Goal: Task Accomplishment & Management: Use online tool/utility

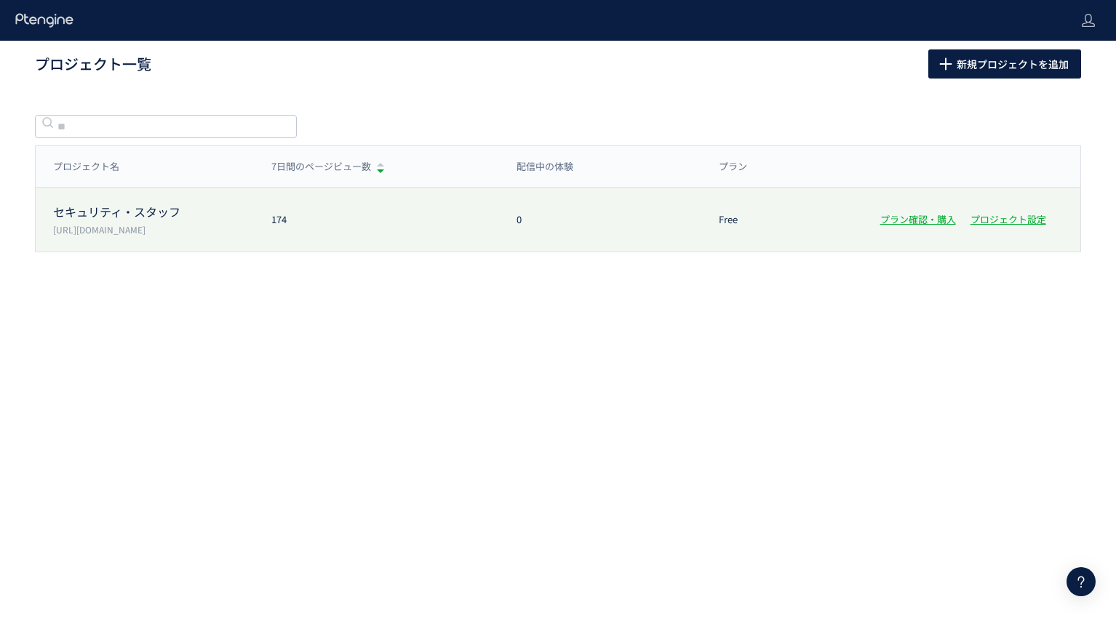
click at [191, 231] on p "[URL][DOMAIN_NAME]" at bounding box center [153, 229] width 201 height 12
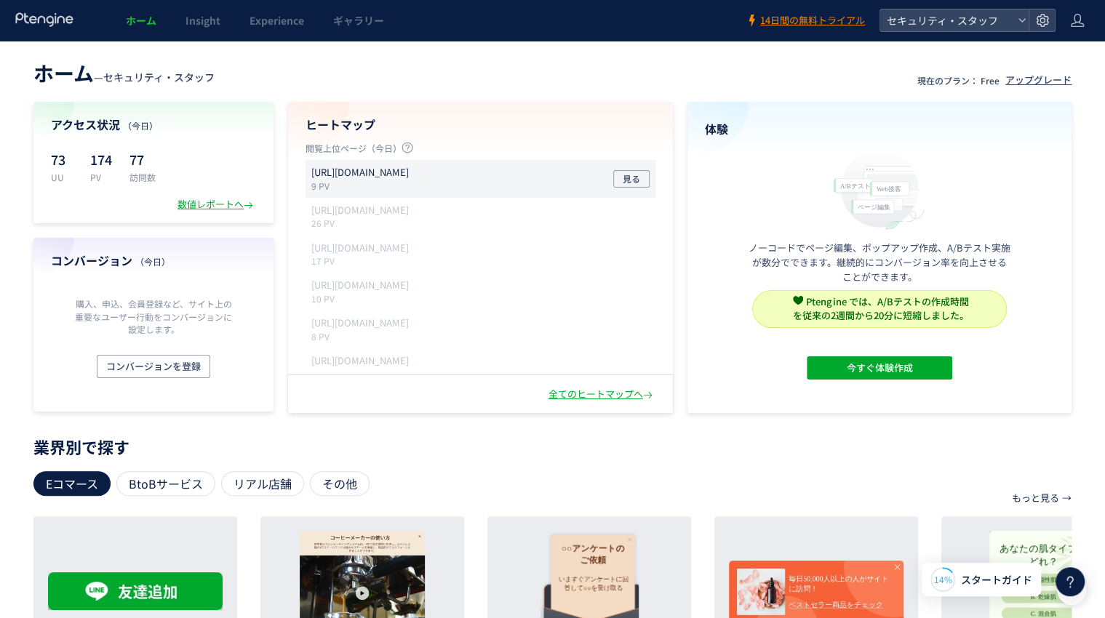
click at [380, 174] on p "[URL][DOMAIN_NAME]" at bounding box center [359, 173] width 97 height 14
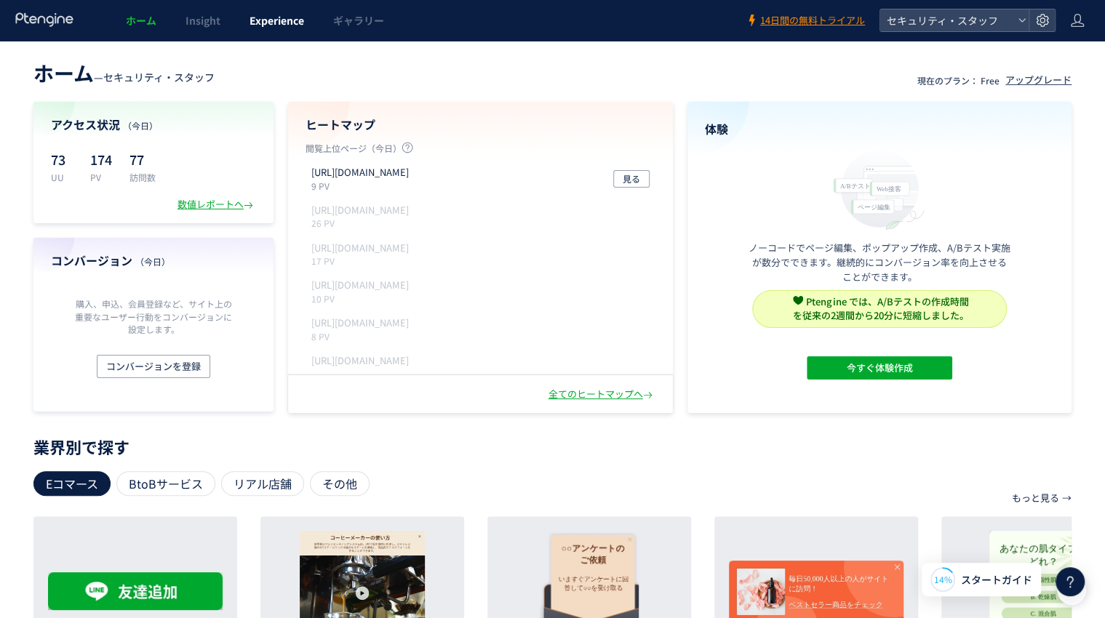
click at [268, 26] on span "Experience" at bounding box center [276, 20] width 55 height 15
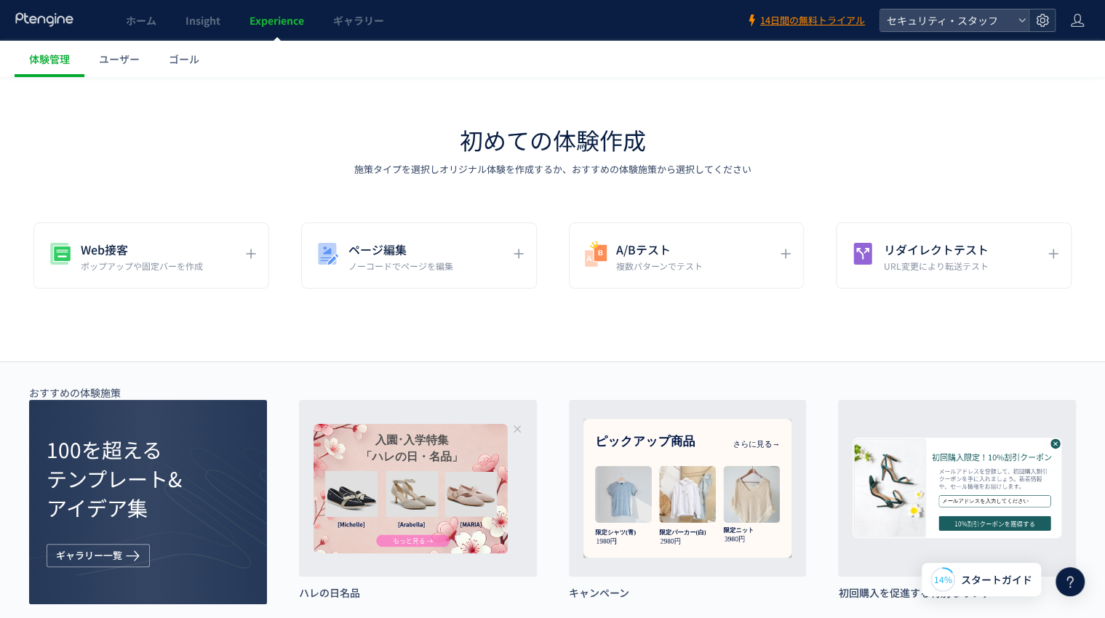
click at [1037, 20] on use at bounding box center [1042, 20] width 12 height 12
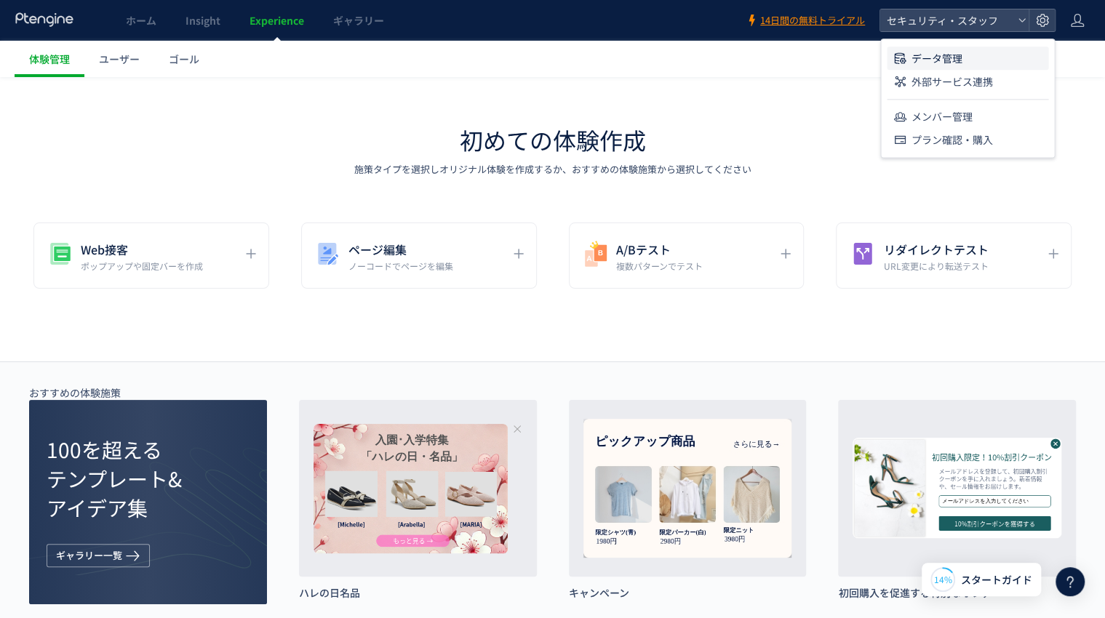
click at [1010, 60] on li "データ管理" at bounding box center [967, 58] width 161 height 23
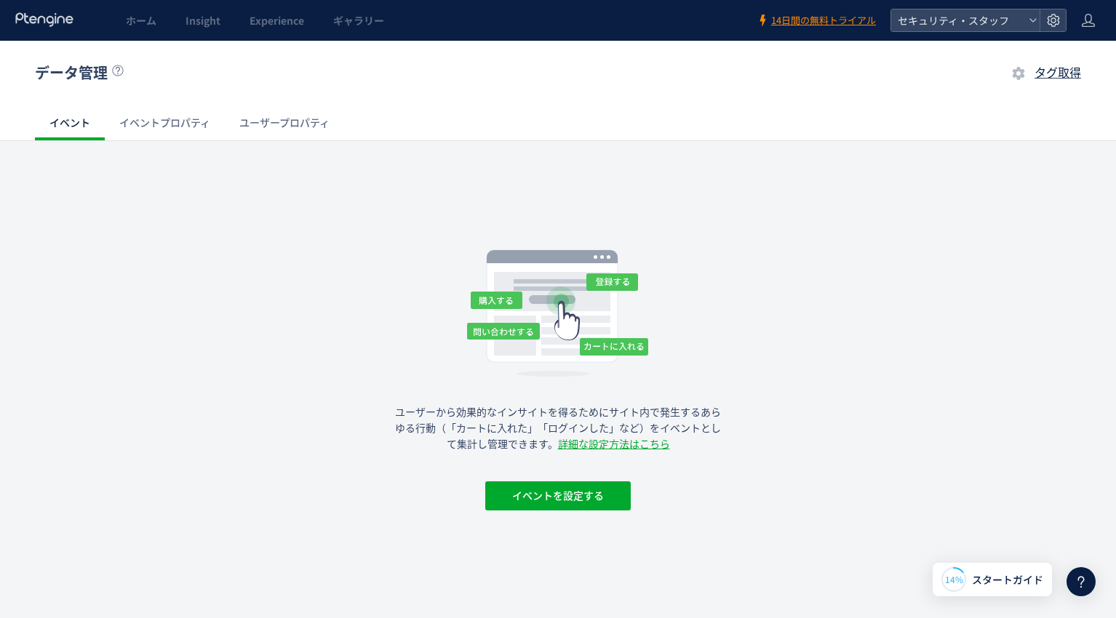
click at [448, 229] on div "ユーザーから効果的なインサイトを得るためにサイト内で発生するあらゆる行動（「カートに入れた」「ログインした」など）をイベントとして集計し管理できます。 詳細な…" at bounding box center [558, 339] width 1116 height 350
click at [580, 511] on link "イベントを設定する" at bounding box center [557, 498] width 145 height 33
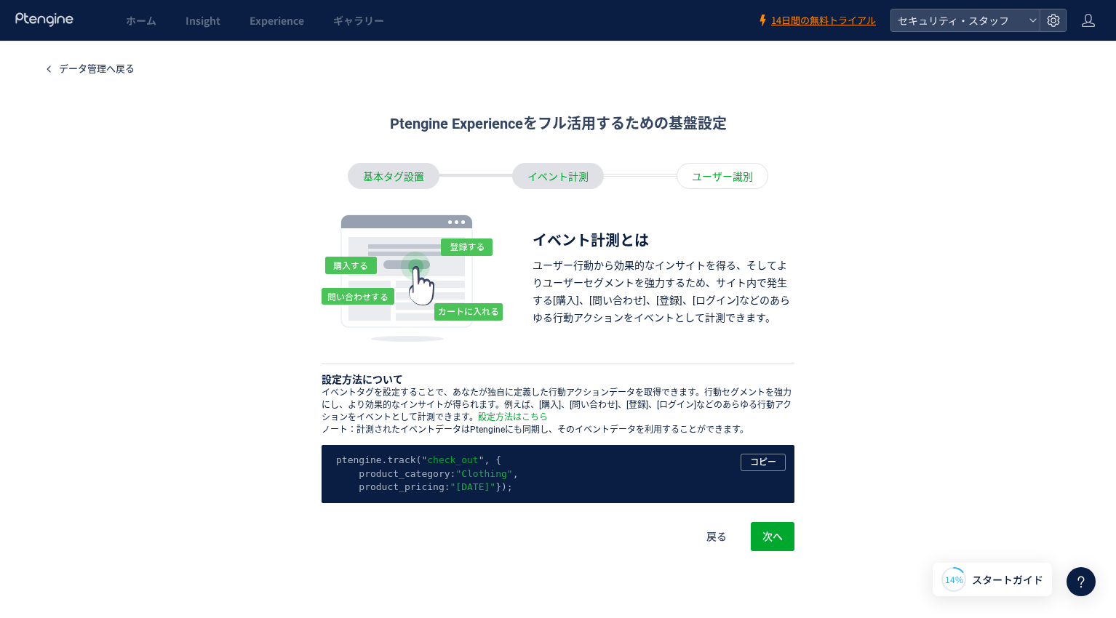
click at [396, 172] on div "基本タグ設置" at bounding box center [394, 176] width 92 height 26
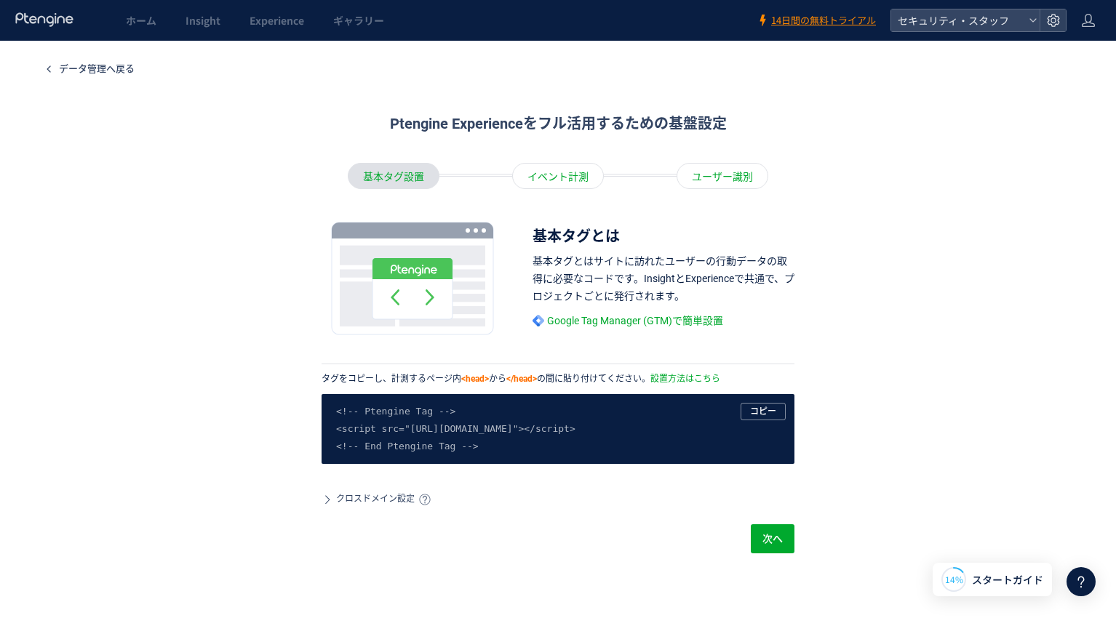
click at [546, 175] on div "イベント計測" at bounding box center [558, 176] width 92 height 26
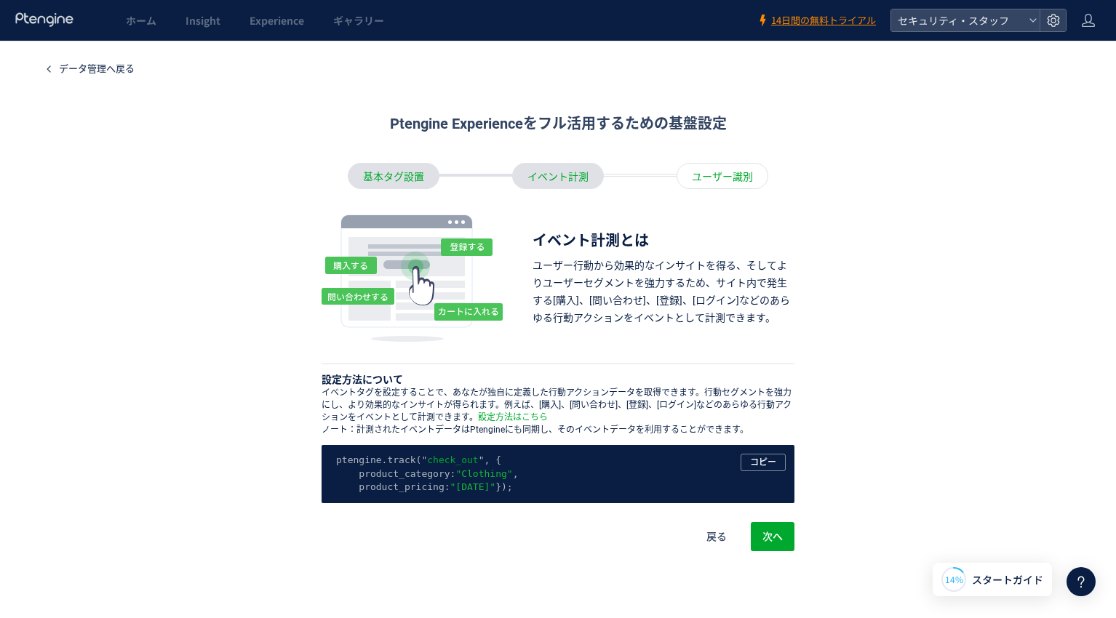
click at [695, 185] on div "ユーザー識別" at bounding box center [722, 176] width 92 height 26
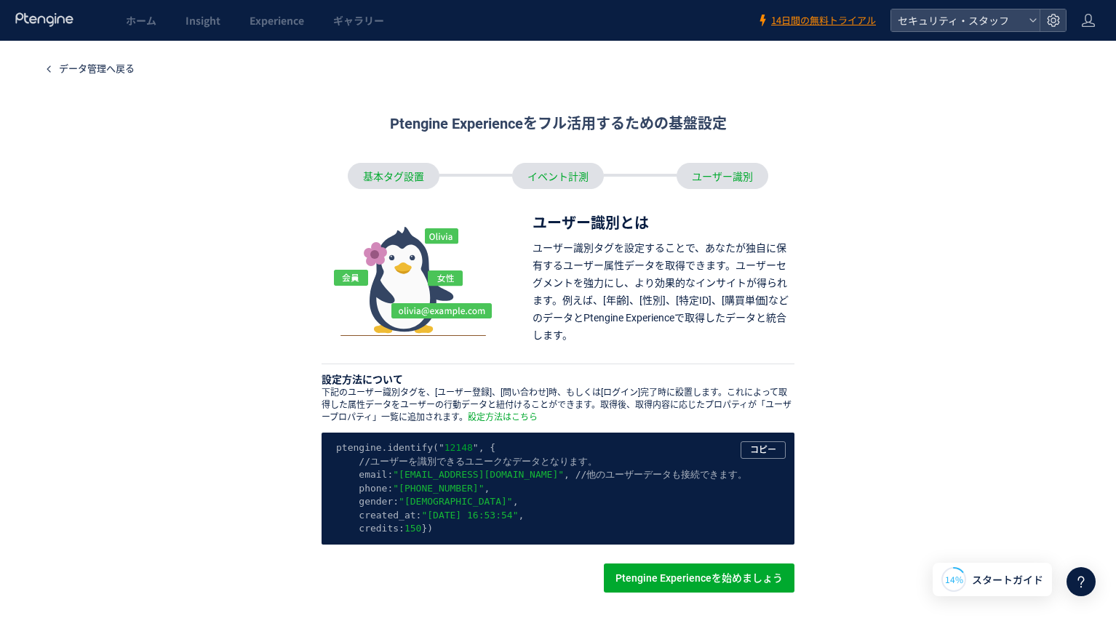
click at [550, 177] on div "イベント計測" at bounding box center [558, 176] width 92 height 26
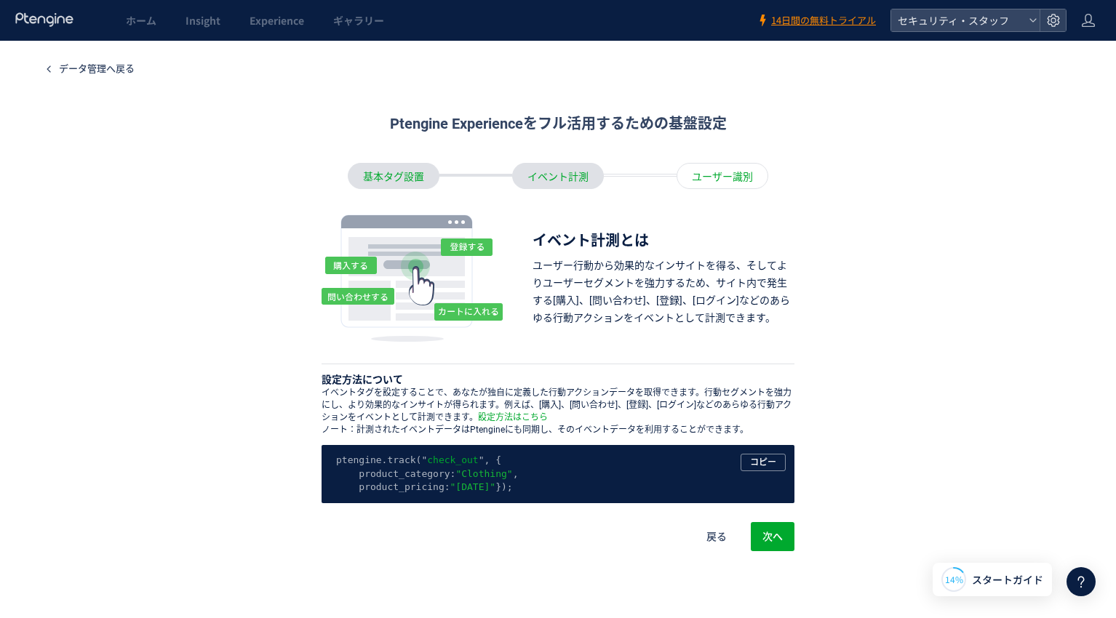
click at [412, 182] on div "基本タグ設置" at bounding box center [394, 176] width 92 height 26
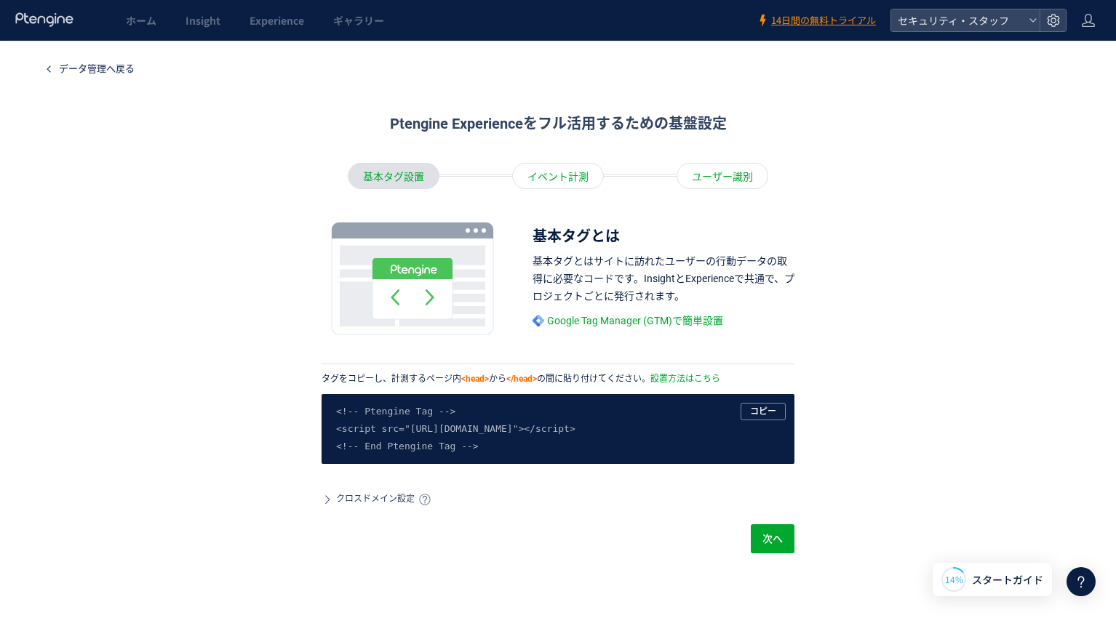
click at [567, 183] on div "イベント計測" at bounding box center [558, 176] width 92 height 26
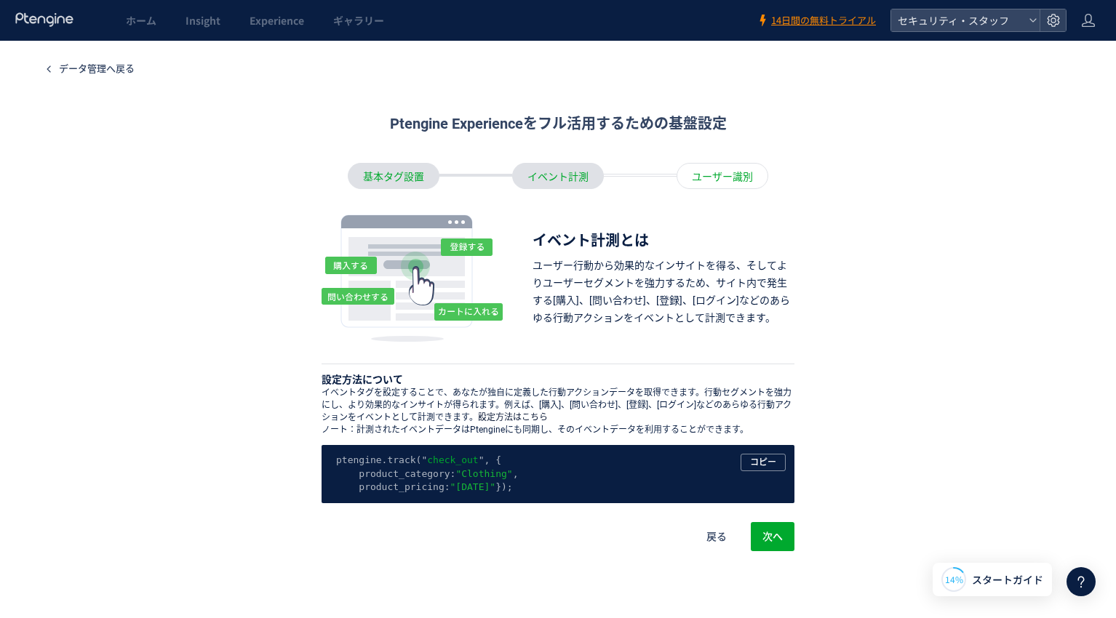
click at [494, 423] on link "設定方法はこちら" at bounding box center [513, 418] width 70 height 12
click at [750, 463] on span "コピー" at bounding box center [763, 462] width 26 height 17
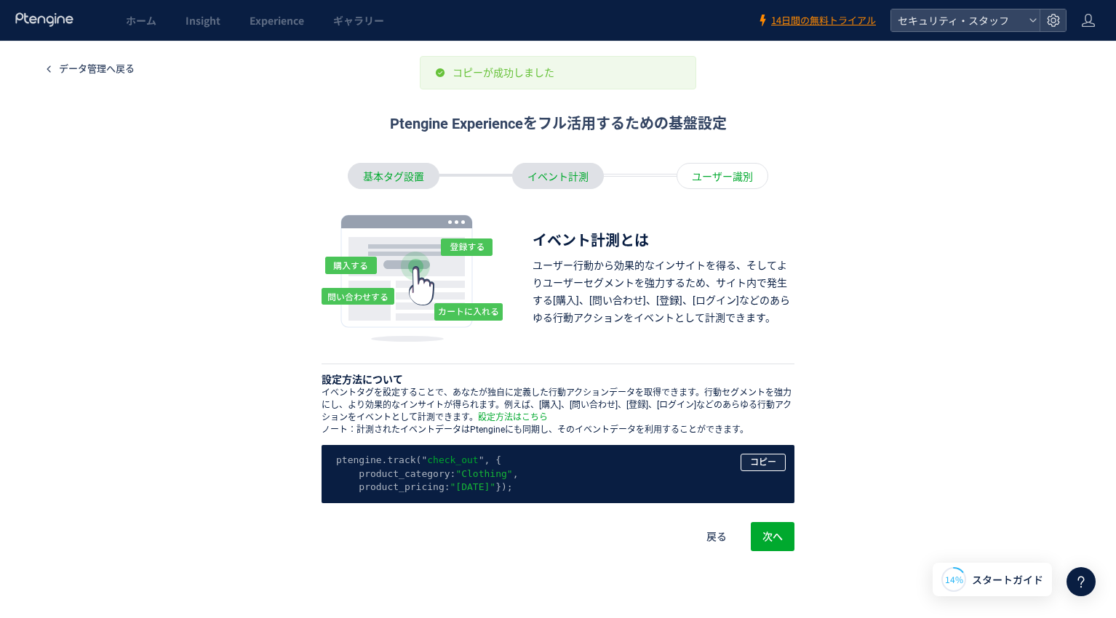
scroll to position [89, 0]
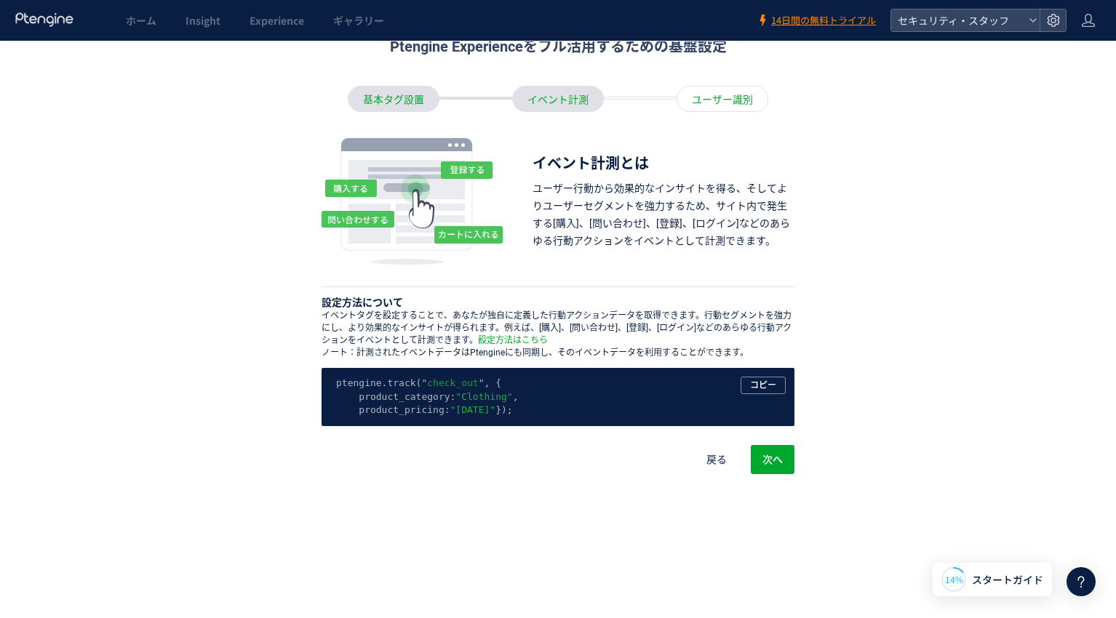
click at [556, 92] on div "イベント計測" at bounding box center [558, 99] width 92 height 26
click at [551, 86] on div "イベント計測" at bounding box center [558, 99] width 92 height 26
click at [711, 456] on span "戻る" at bounding box center [716, 459] width 20 height 29
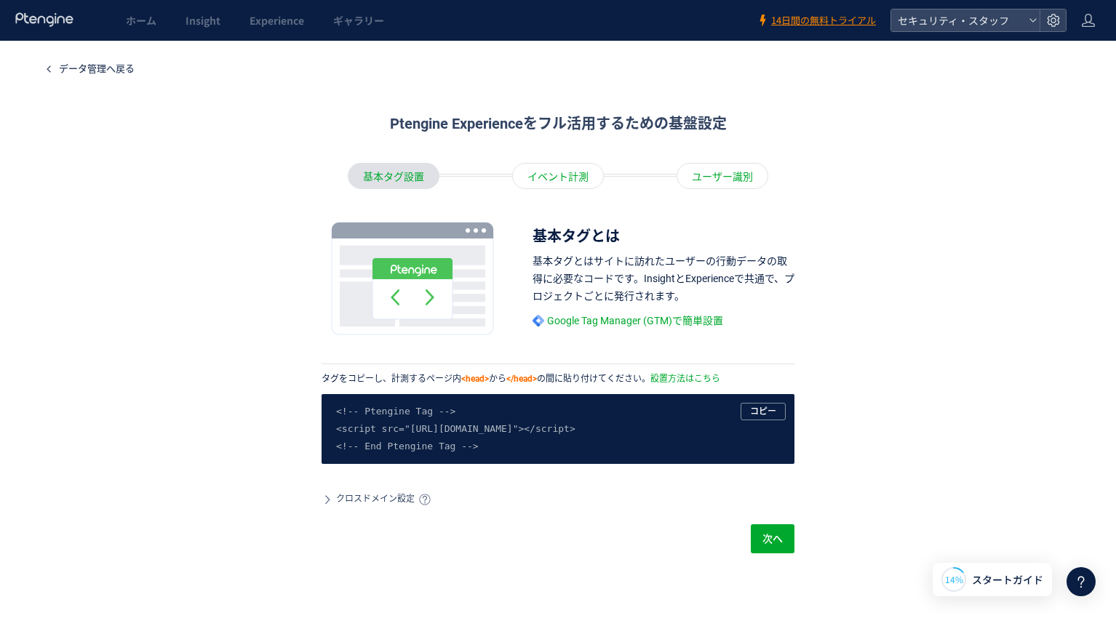
click at [553, 173] on div "イベント計測" at bounding box center [558, 176] width 92 height 26
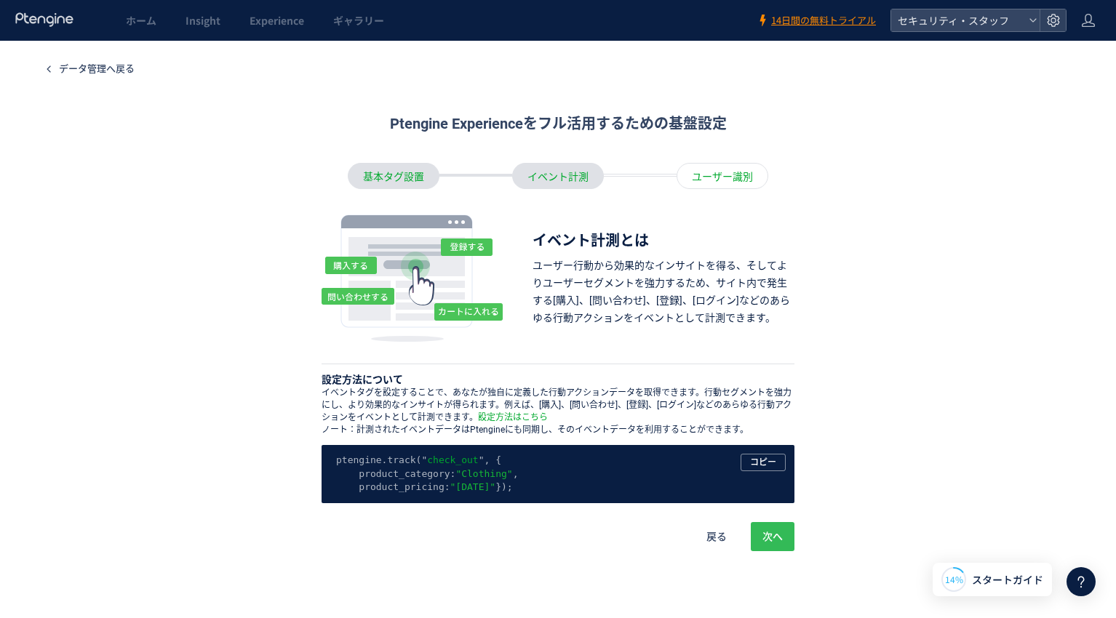
click at [764, 551] on span "次へ" at bounding box center [772, 536] width 20 height 29
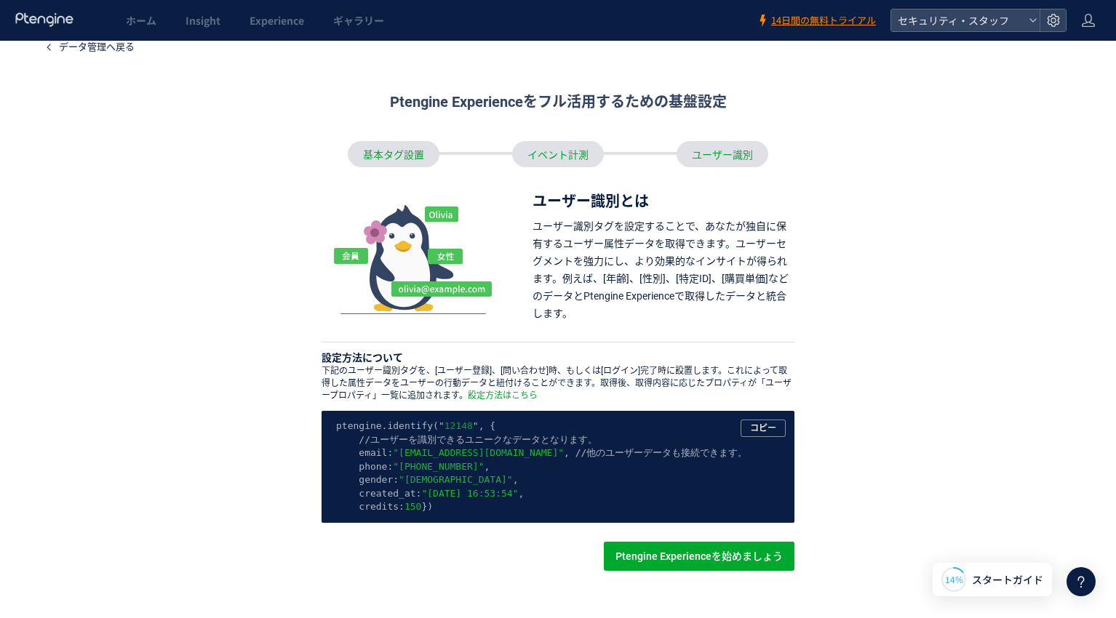
scroll to position [7, 0]
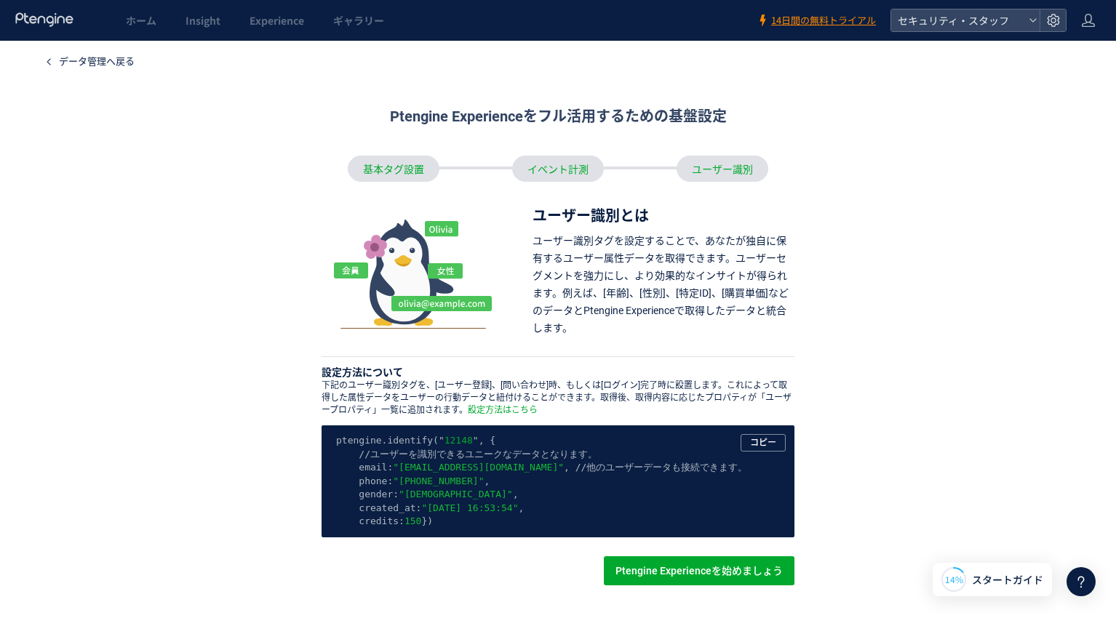
click at [552, 181] on div "イベント計測" at bounding box center [558, 169] width 92 height 26
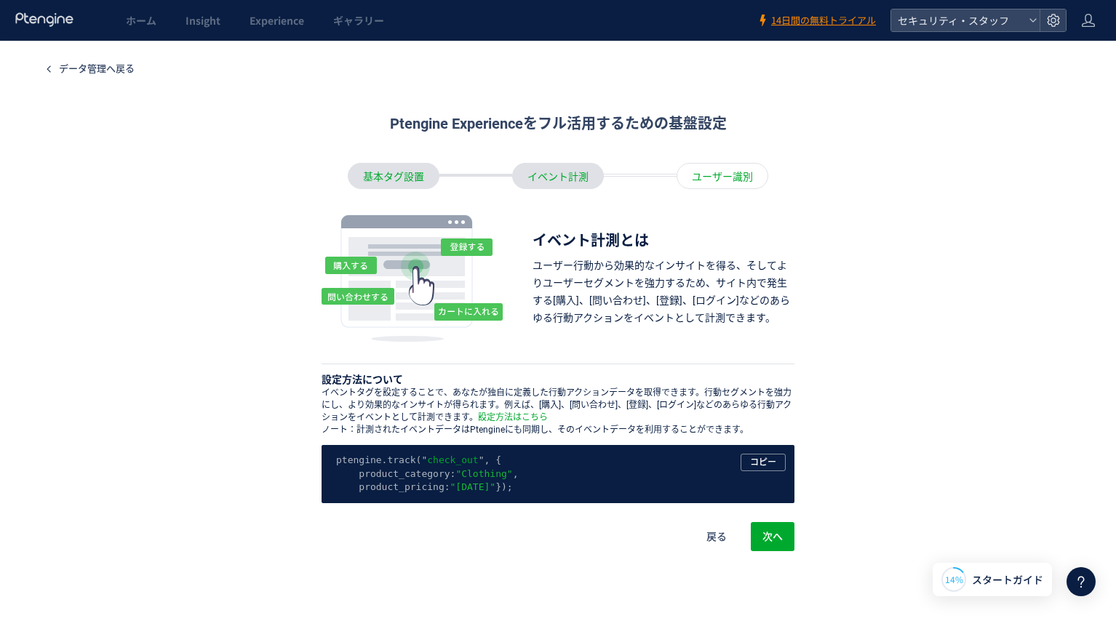
click at [550, 180] on div "イベント計測" at bounding box center [558, 176] width 92 height 26
click at [708, 551] on span "戻る" at bounding box center [716, 536] width 20 height 29
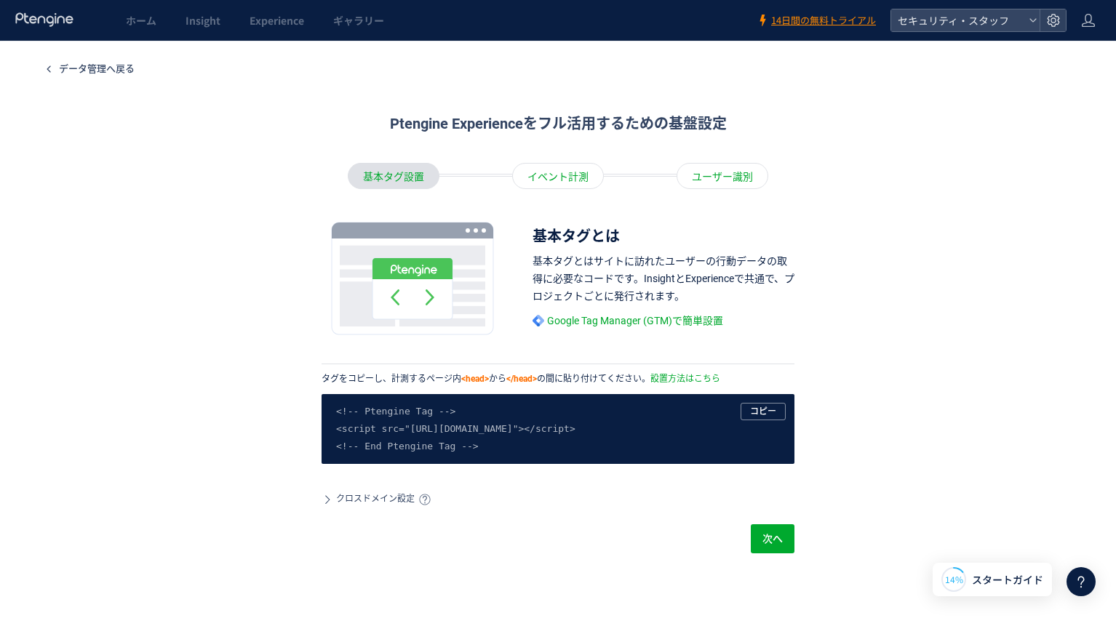
click at [372, 503] on span "クロスドメイン設定" at bounding box center [375, 499] width 79 height 12
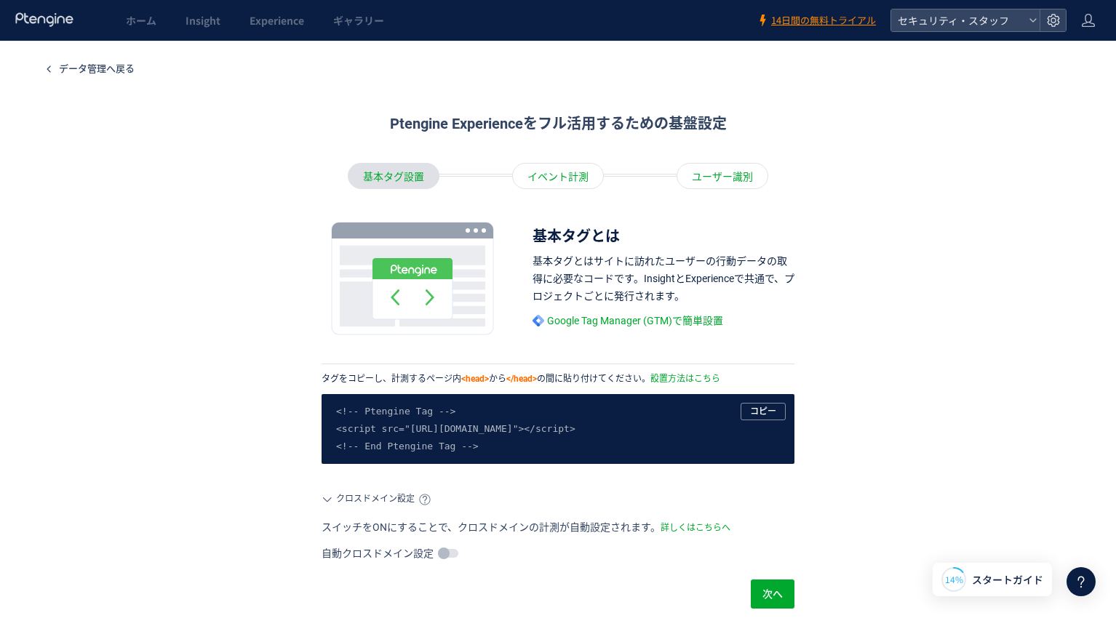
click at [372, 503] on span "クロスドメイン設定" at bounding box center [375, 499] width 79 height 12
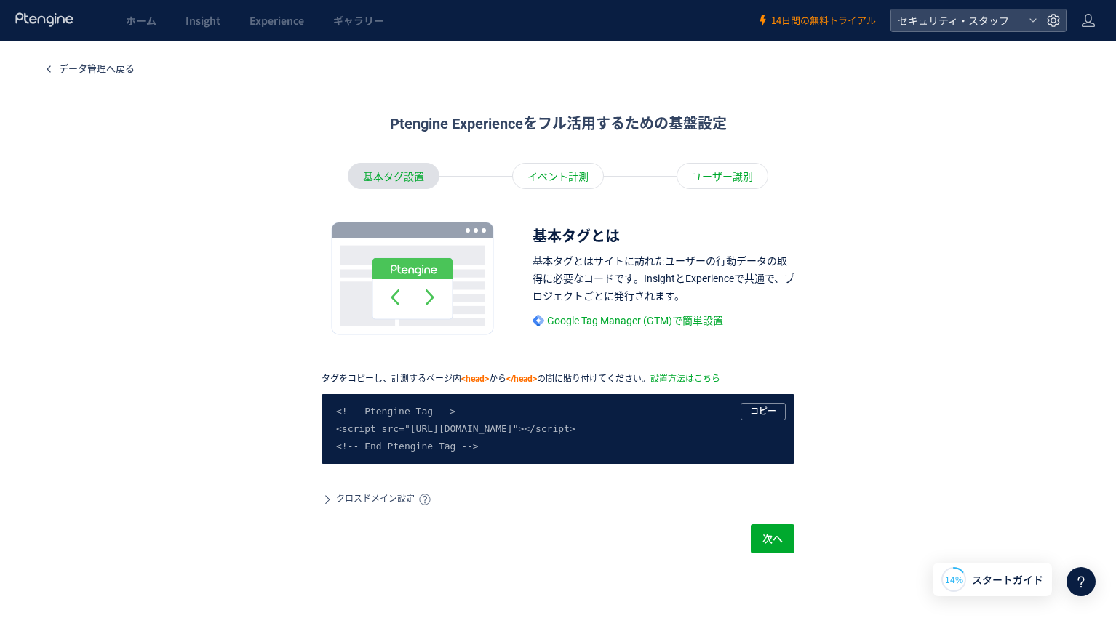
click at [372, 503] on span "クロスドメイン設定" at bounding box center [375, 499] width 79 height 12
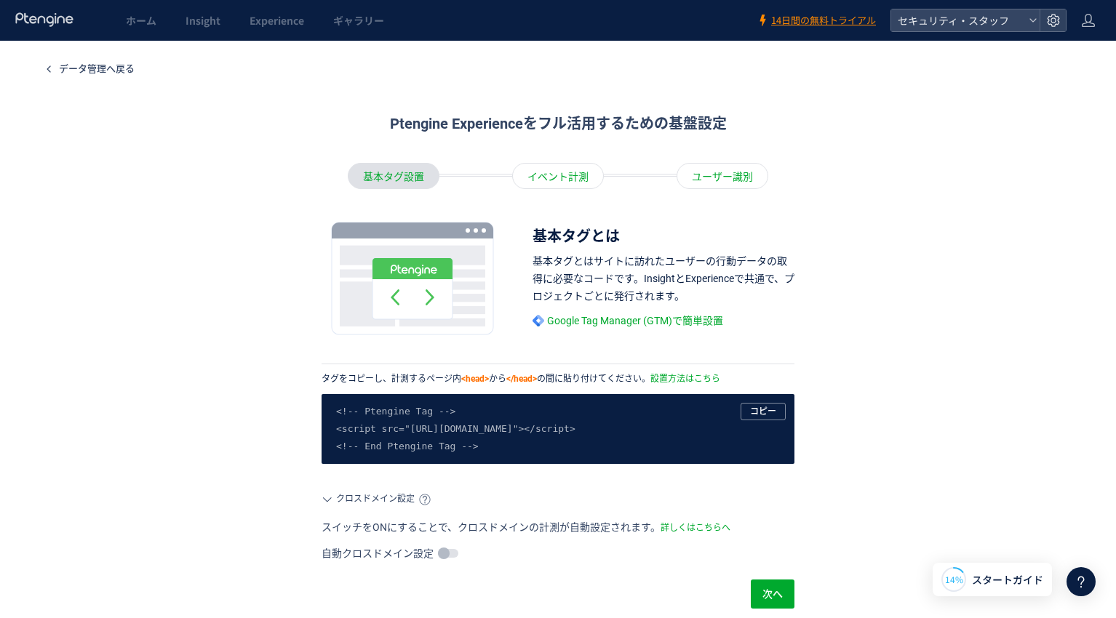
click at [444, 552] on span at bounding box center [448, 553] width 20 height 9
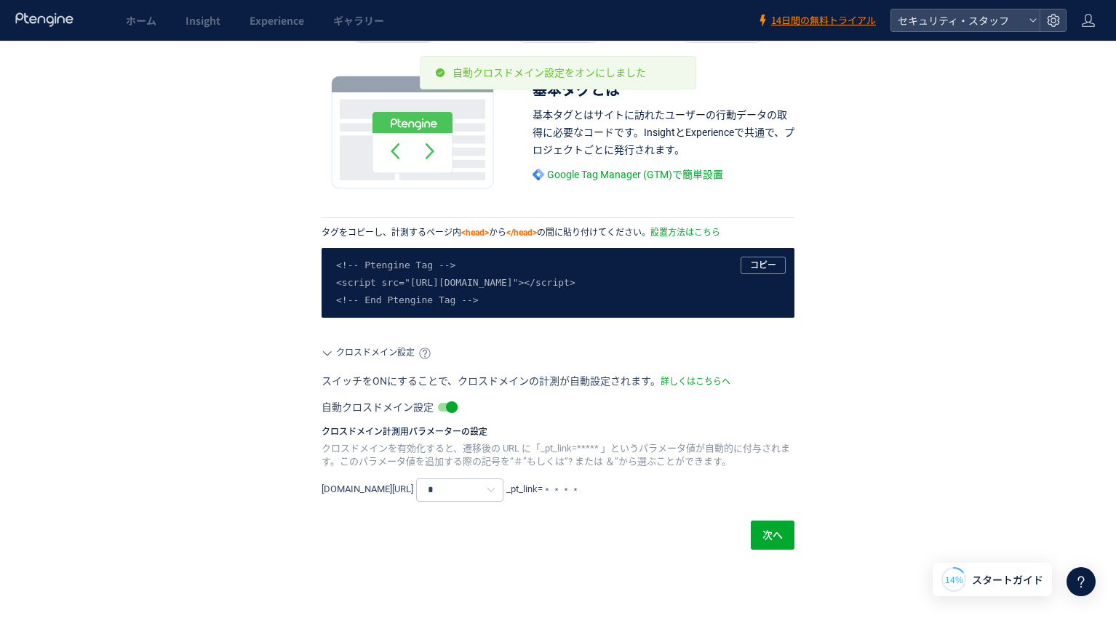
scroll to position [147, 0]
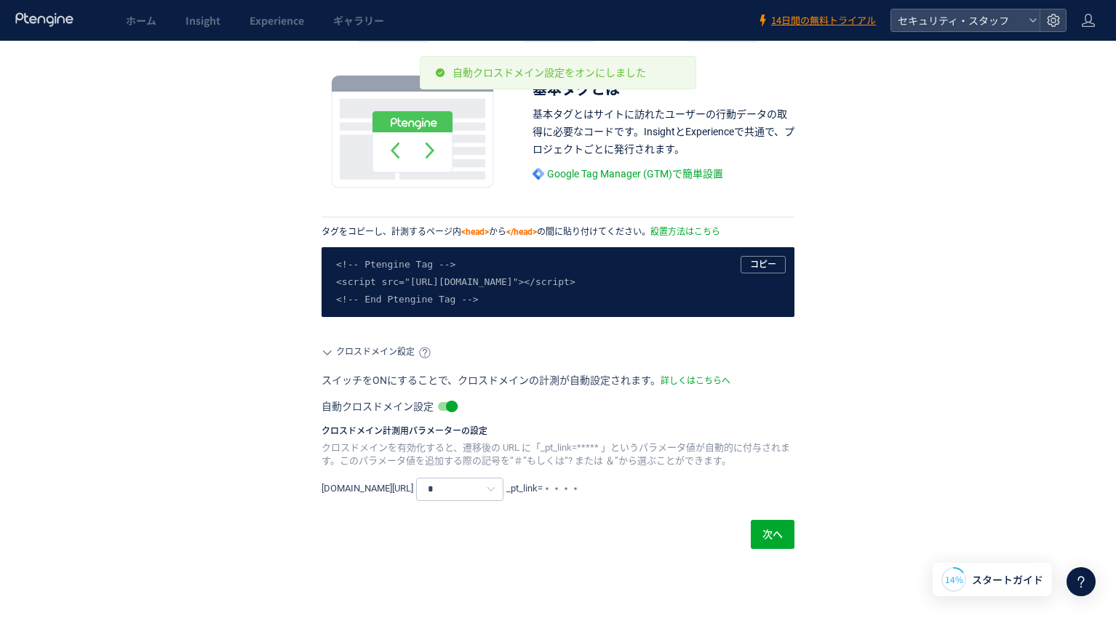
click at [445, 414] on div "スイッチをONにすることで、クロスドメインの計測が自動設定されます。 詳しくはこちらへ 自動クロスドメイン設定 クロスドメイン計測用パラメーターの設定 クロス…" at bounding box center [557, 436] width 473 height 127
click at [442, 405] on span at bounding box center [448, 406] width 20 height 9
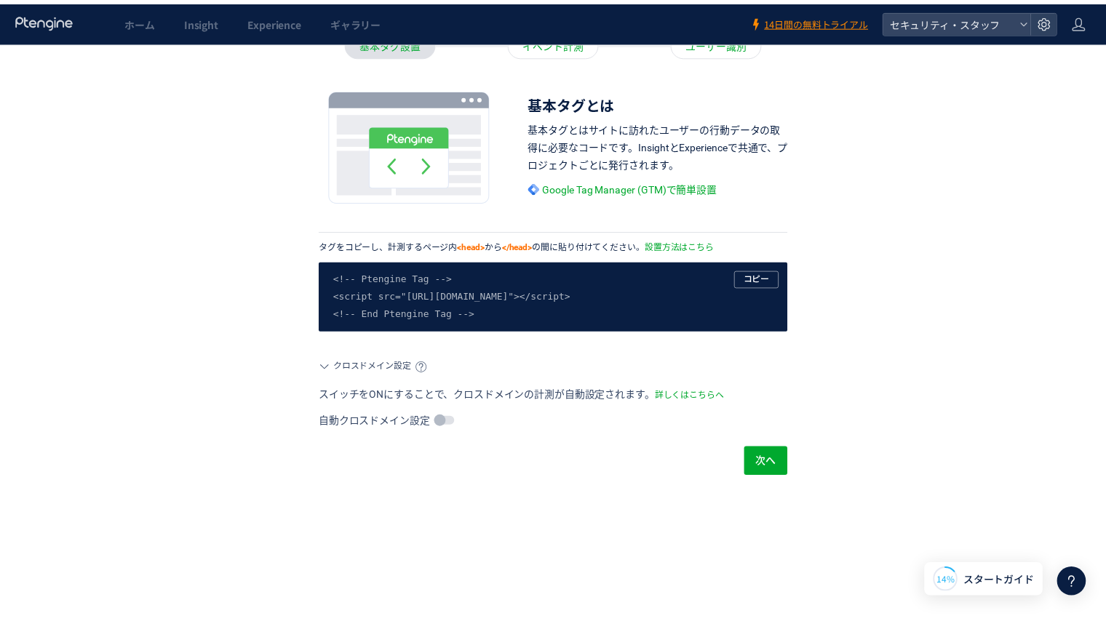
scroll to position [0, 0]
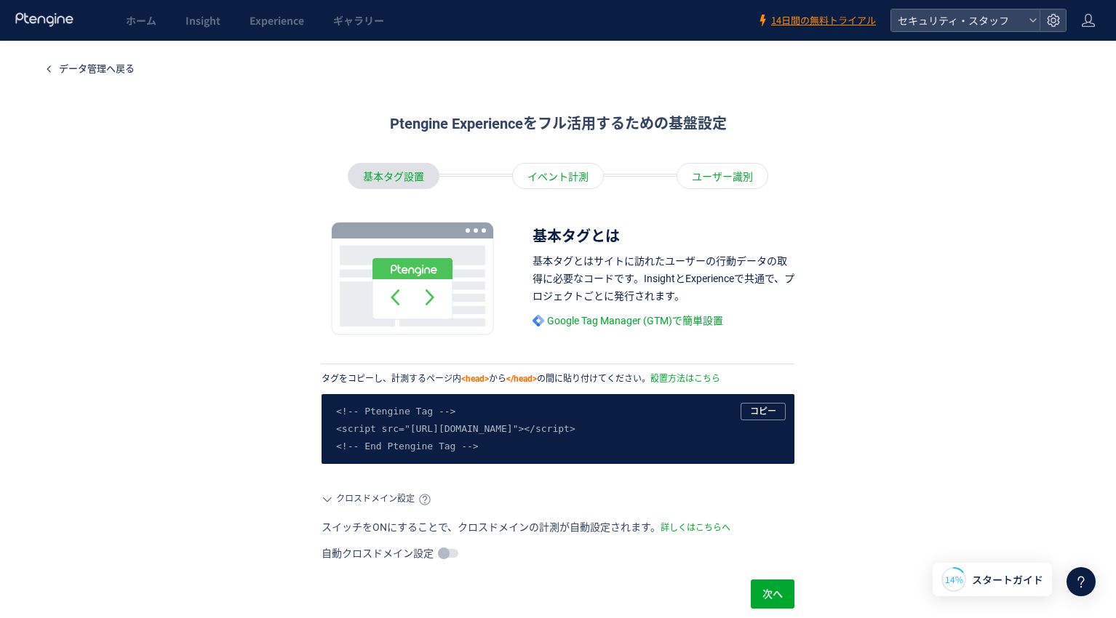
click at [553, 175] on div "イベント計測" at bounding box center [558, 176] width 92 height 26
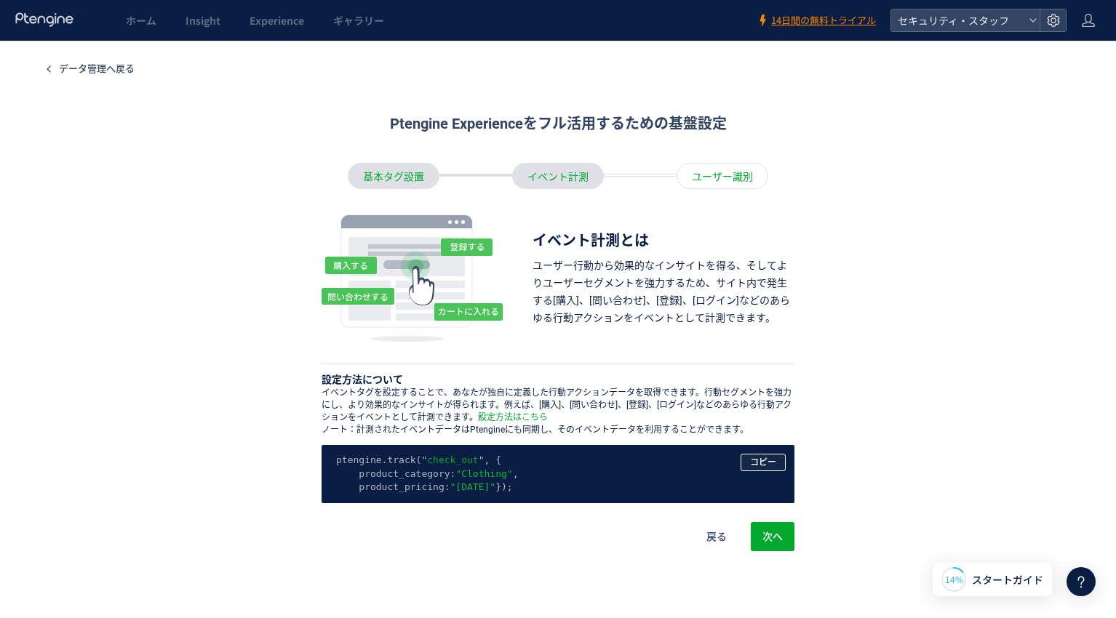
click at [753, 462] on span "コピー" at bounding box center [763, 462] width 26 height 17
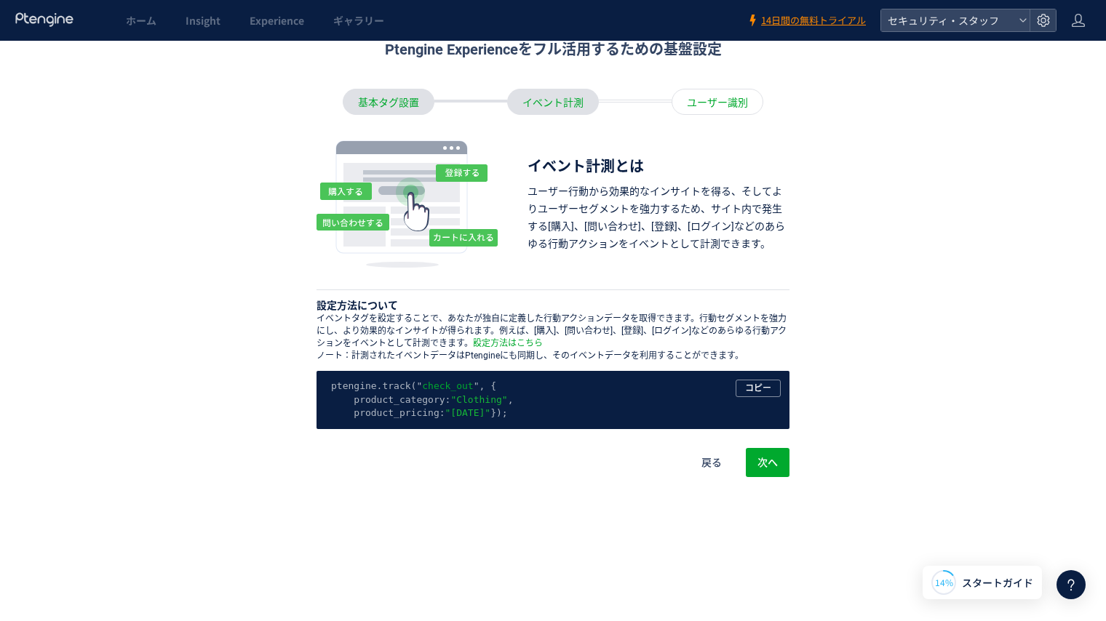
scroll to position [87, 0]
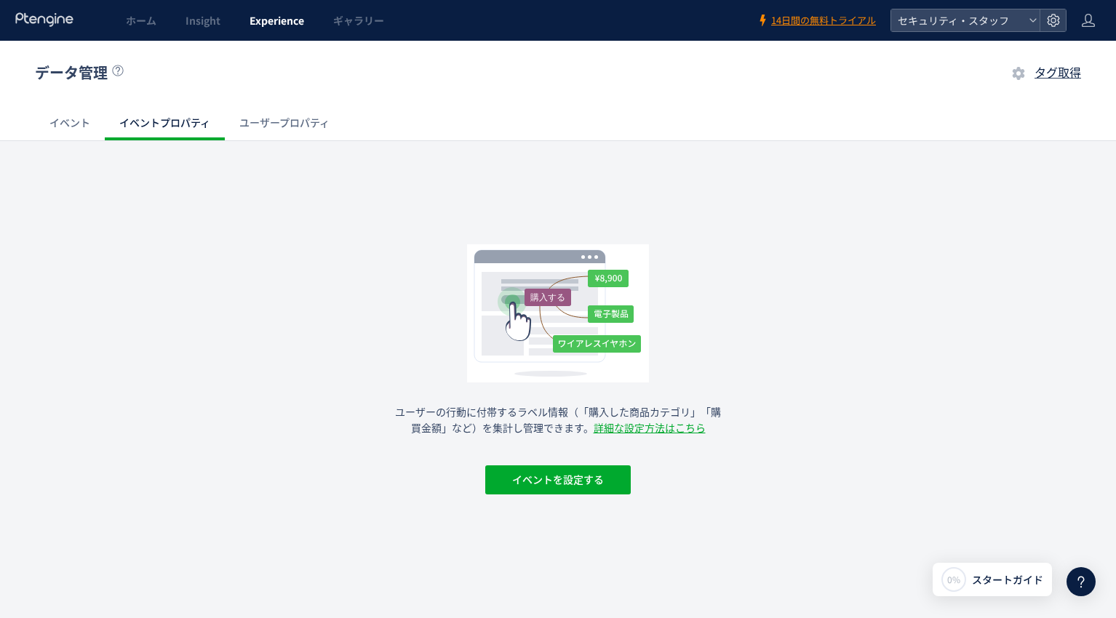
click at [249, 21] on span "Experience" at bounding box center [276, 20] width 55 height 15
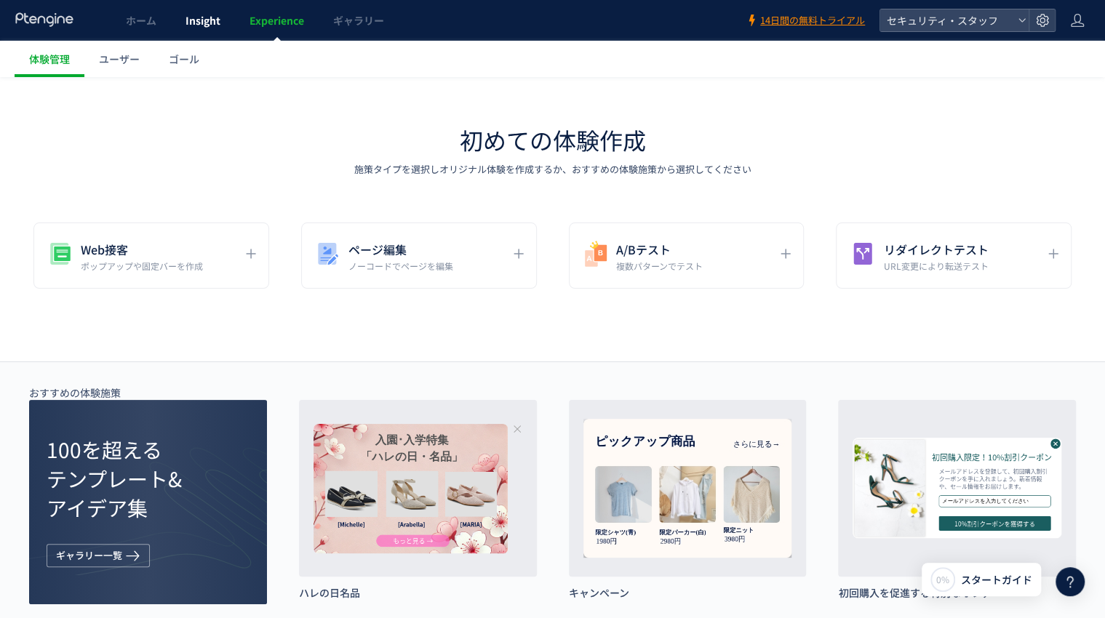
click at [212, 24] on span "Insight" at bounding box center [202, 20] width 35 height 15
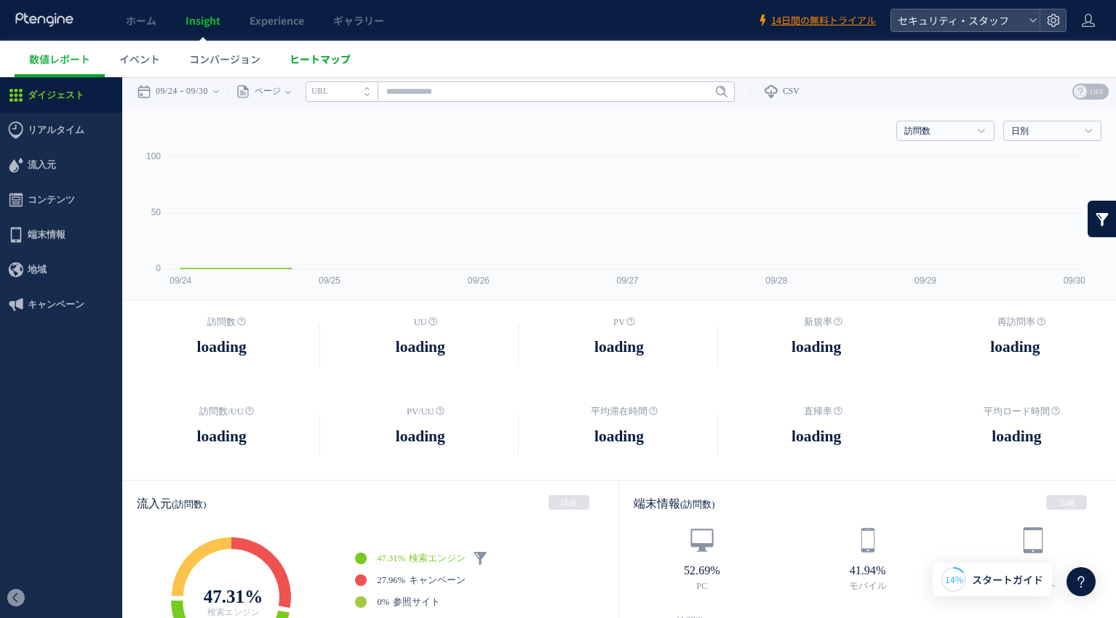
click at [301, 66] on link "ヒートマップ" at bounding box center [320, 59] width 90 height 36
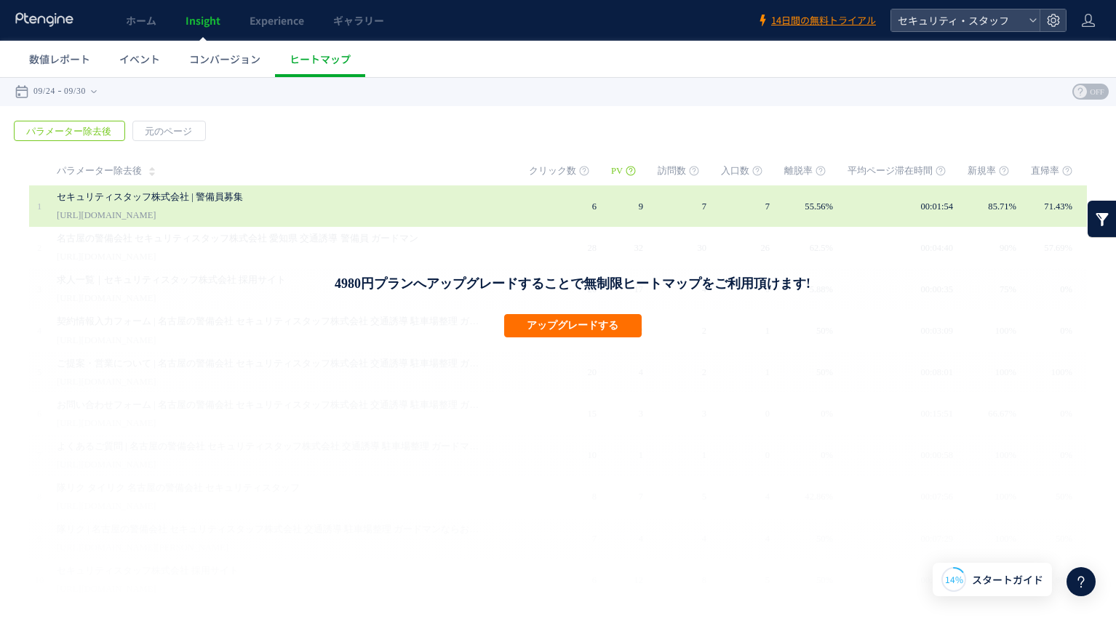
click at [372, 215] on div "セキュリティスタッフ株式会社 | 警備員募集 [URL][DOMAIN_NAME]" at bounding box center [283, 205] width 452 height 41
